Goal: Information Seeking & Learning: Learn about a topic

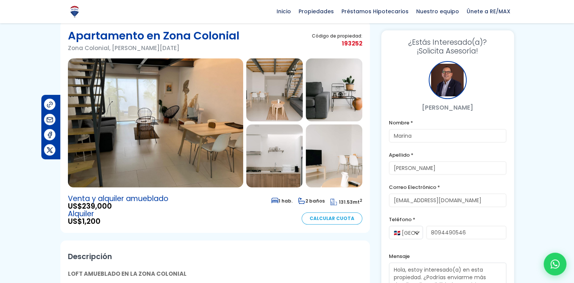
scroll to position [16, 0]
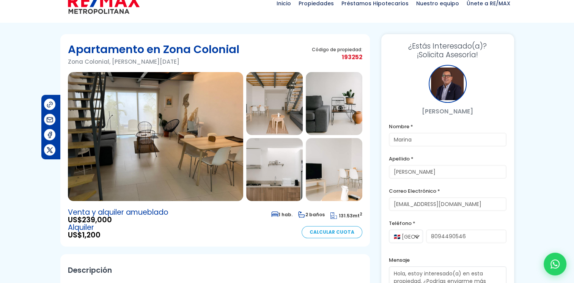
click at [169, 147] on img at bounding box center [155, 136] width 175 height 129
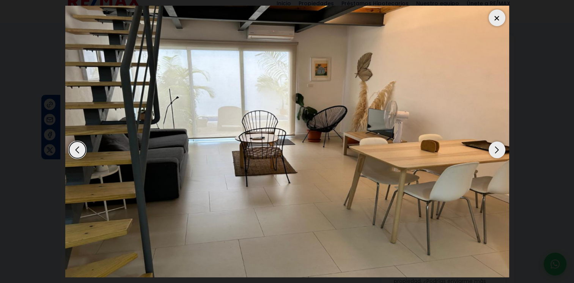
click at [493, 150] on div "Next slide" at bounding box center [497, 150] width 17 height 17
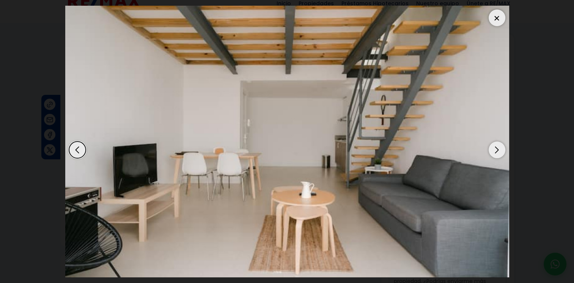
click at [493, 150] on div "Next slide" at bounding box center [497, 150] width 17 height 17
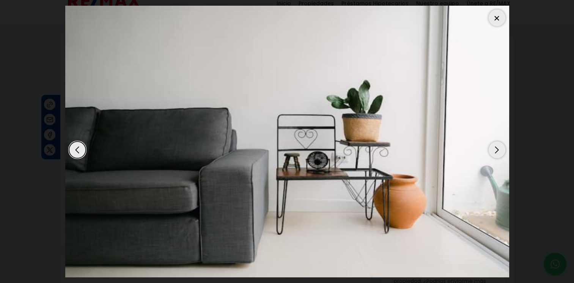
click at [493, 150] on div "Next slide" at bounding box center [497, 150] width 17 height 17
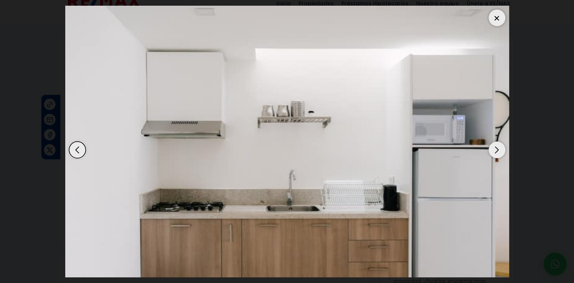
click at [493, 150] on div "Next slide" at bounding box center [497, 150] width 17 height 17
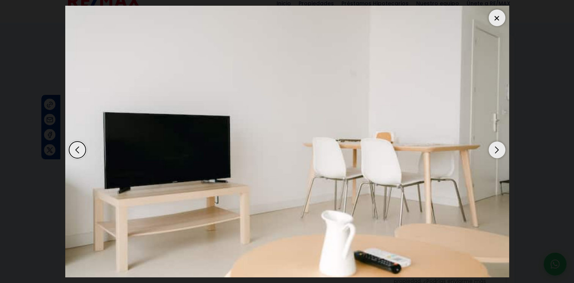
click at [493, 150] on div "Next slide" at bounding box center [497, 150] width 17 height 17
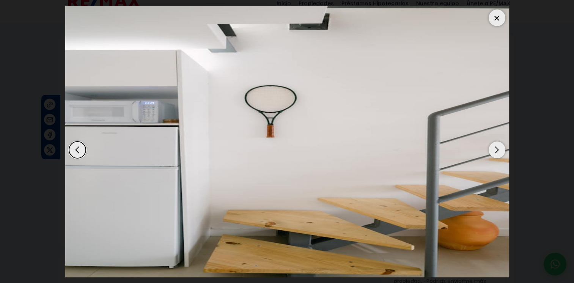
click at [493, 150] on div "Next slide" at bounding box center [497, 150] width 17 height 17
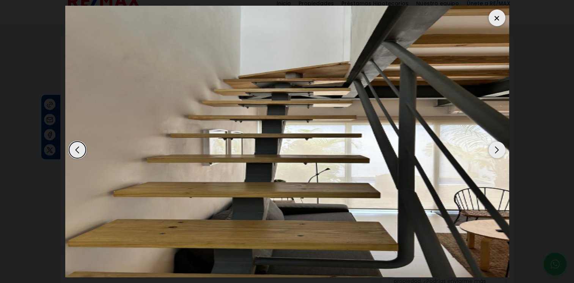
click at [493, 150] on div "Next slide" at bounding box center [497, 150] width 17 height 17
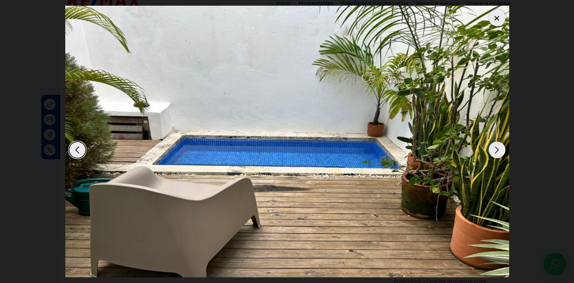
click at [492, 151] on div "Next slide" at bounding box center [497, 150] width 17 height 17
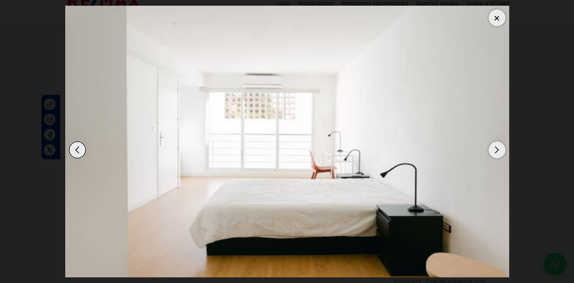
click at [492, 151] on div "Next slide" at bounding box center [497, 150] width 17 height 17
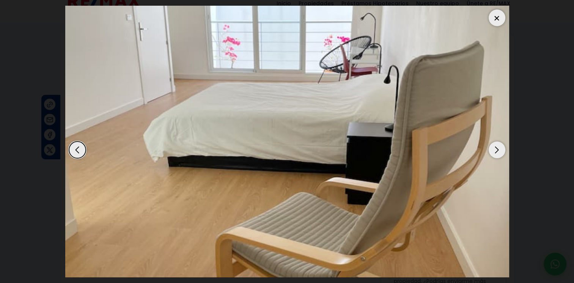
click at [492, 151] on div "Next slide" at bounding box center [497, 150] width 17 height 17
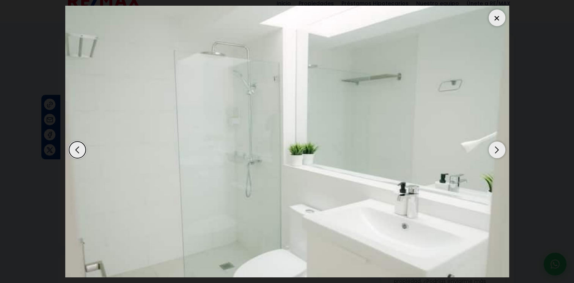
click at [498, 13] on div at bounding box center [497, 17] width 17 height 17
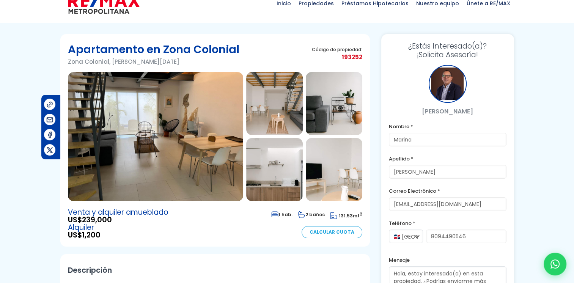
scroll to position [0, 0]
